Goal: Obtain resource: Obtain resource

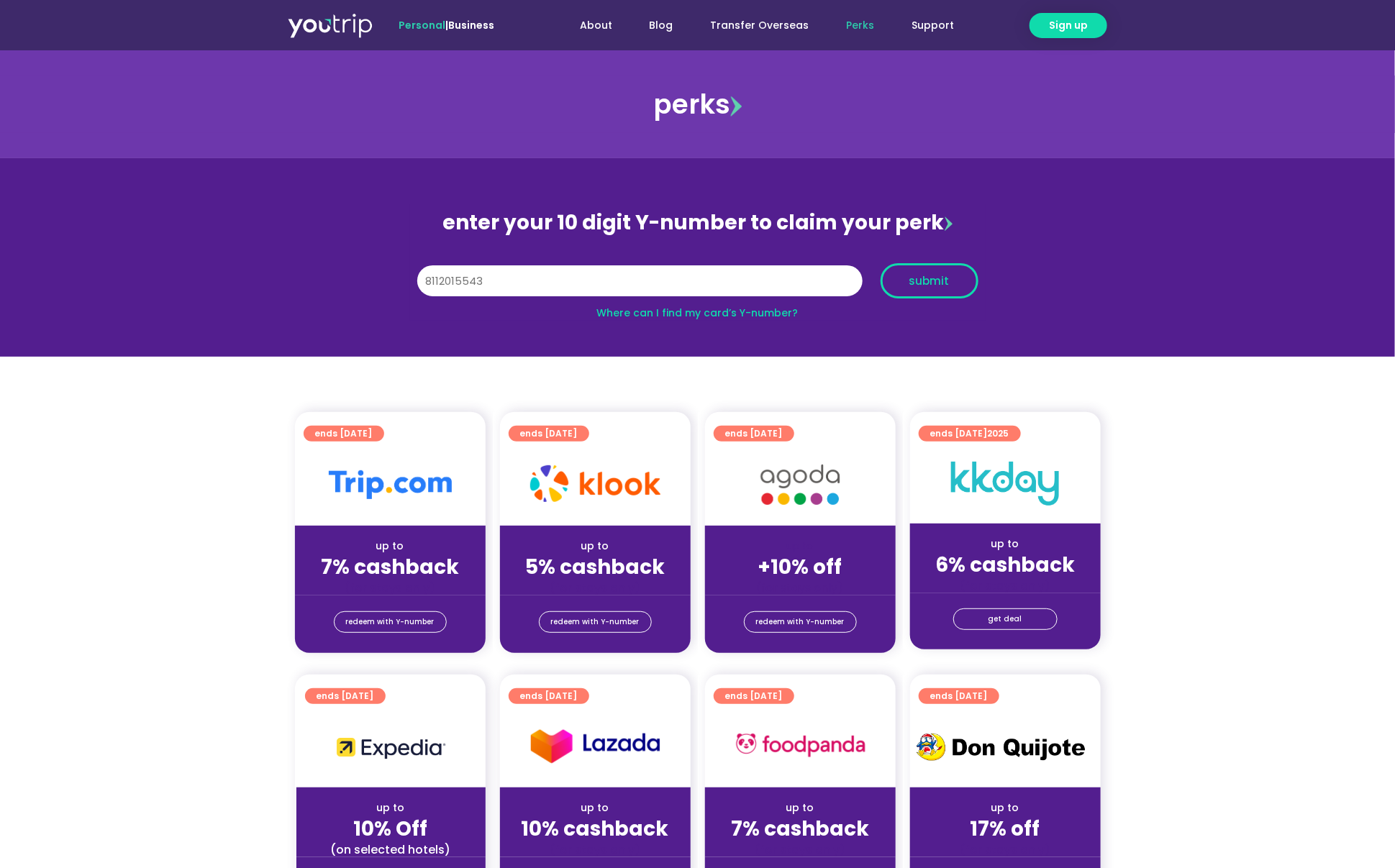
type input "8112015543"
click at [905, 285] on span "submit" at bounding box center [930, 280] width 73 height 11
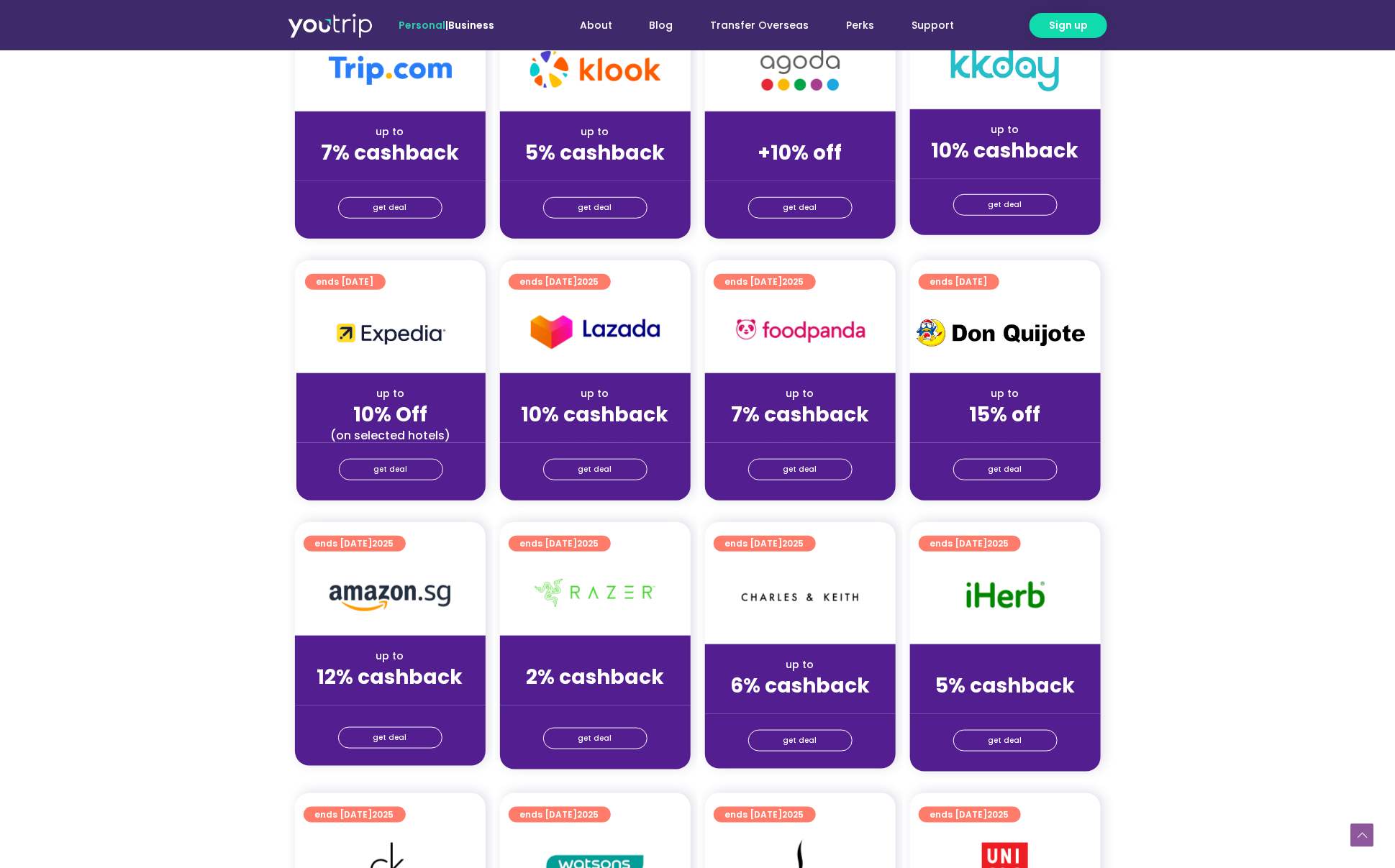
scroll to position [647, 0]
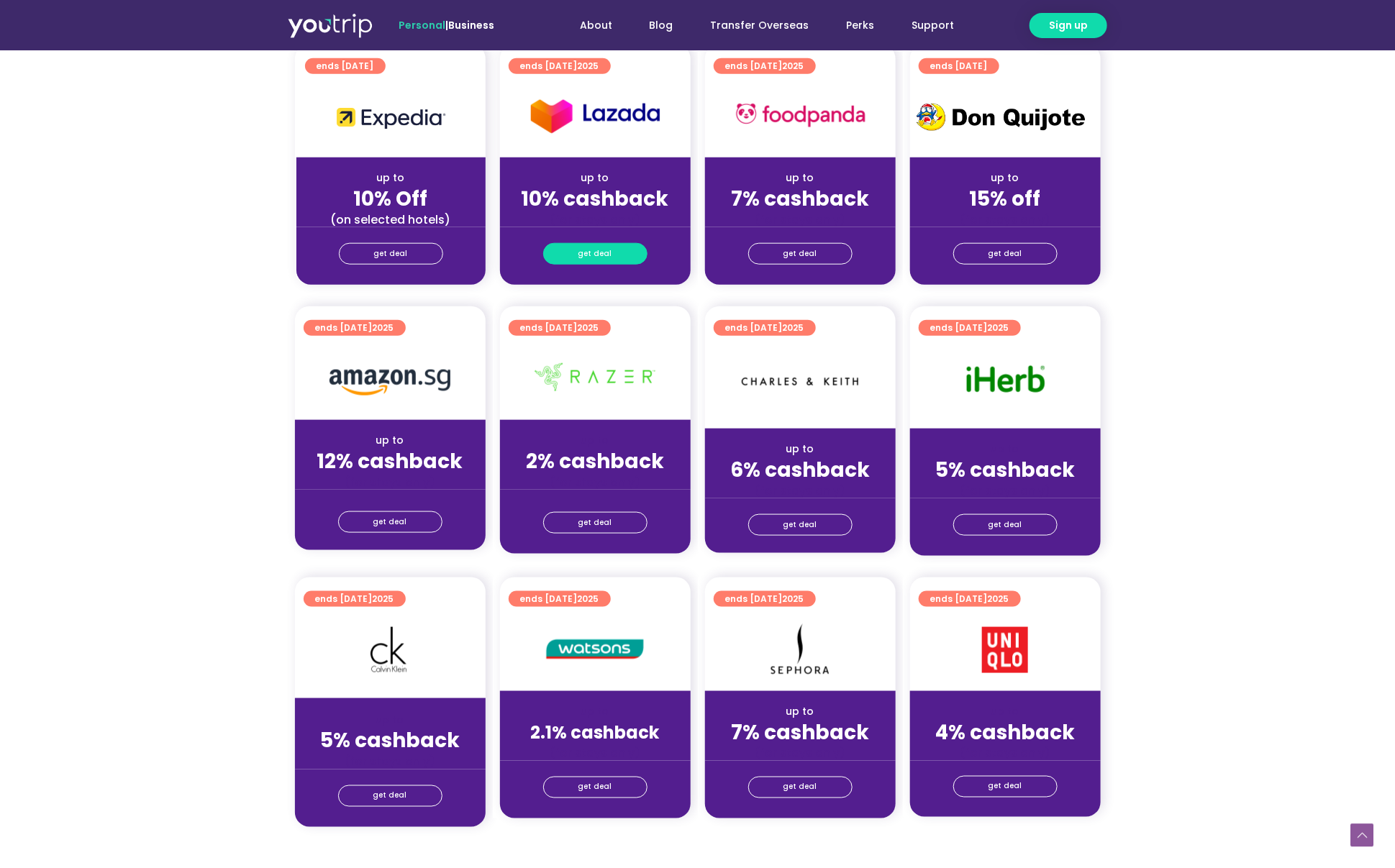
click at [602, 251] on span "get deal" at bounding box center [595, 253] width 34 height 20
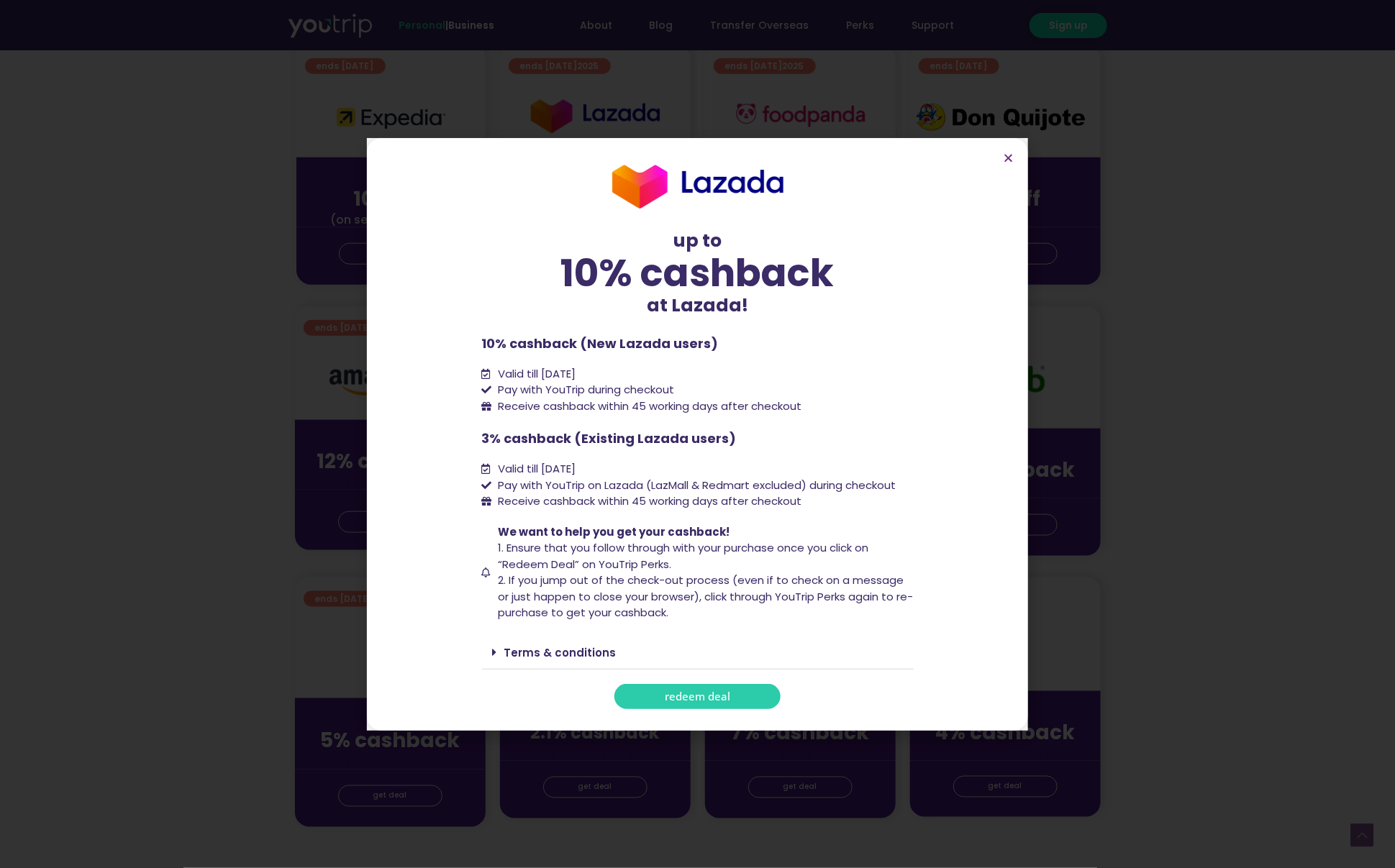
click at [1279, 345] on div "up to 10% cashback at Lazada! up to 10% cashback at Lazada! 10% cashback (New L…" at bounding box center [697, 434] width 1395 height 868
